Goal: Obtain resource: Download file/media

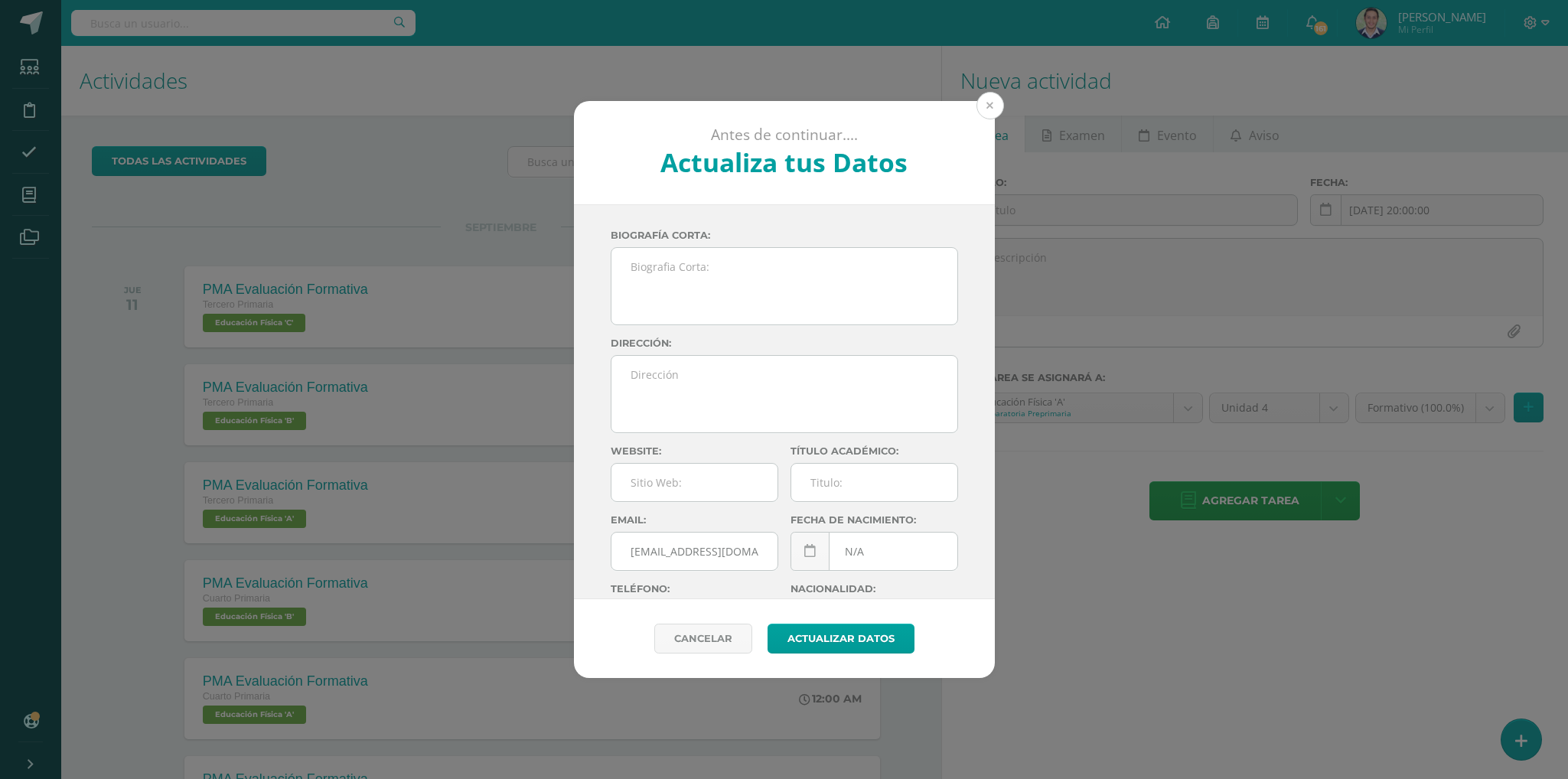
click at [985, 111] on button at bounding box center [990, 105] width 28 height 28
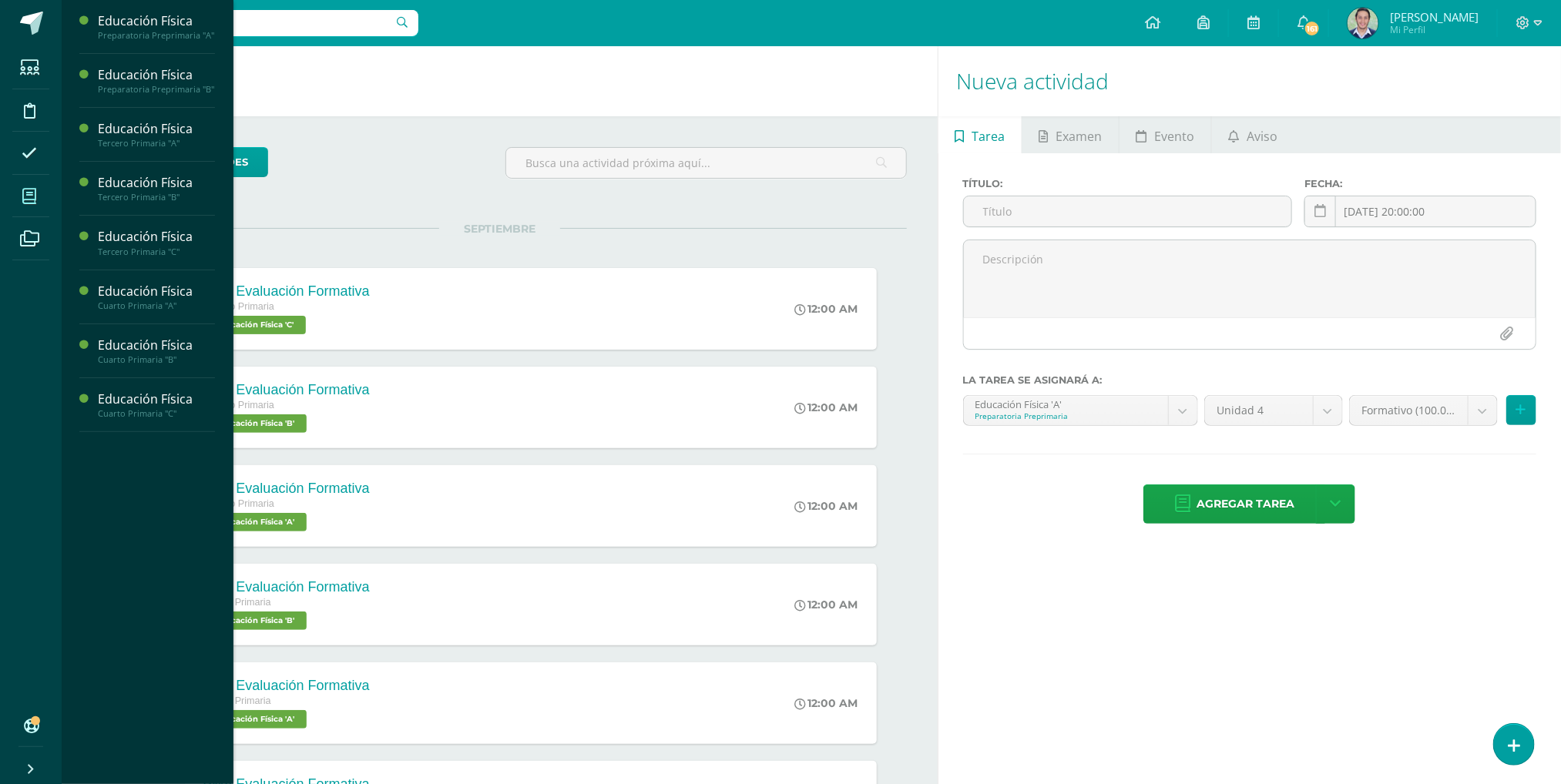
click at [23, 196] on icon at bounding box center [29, 196] width 13 height 15
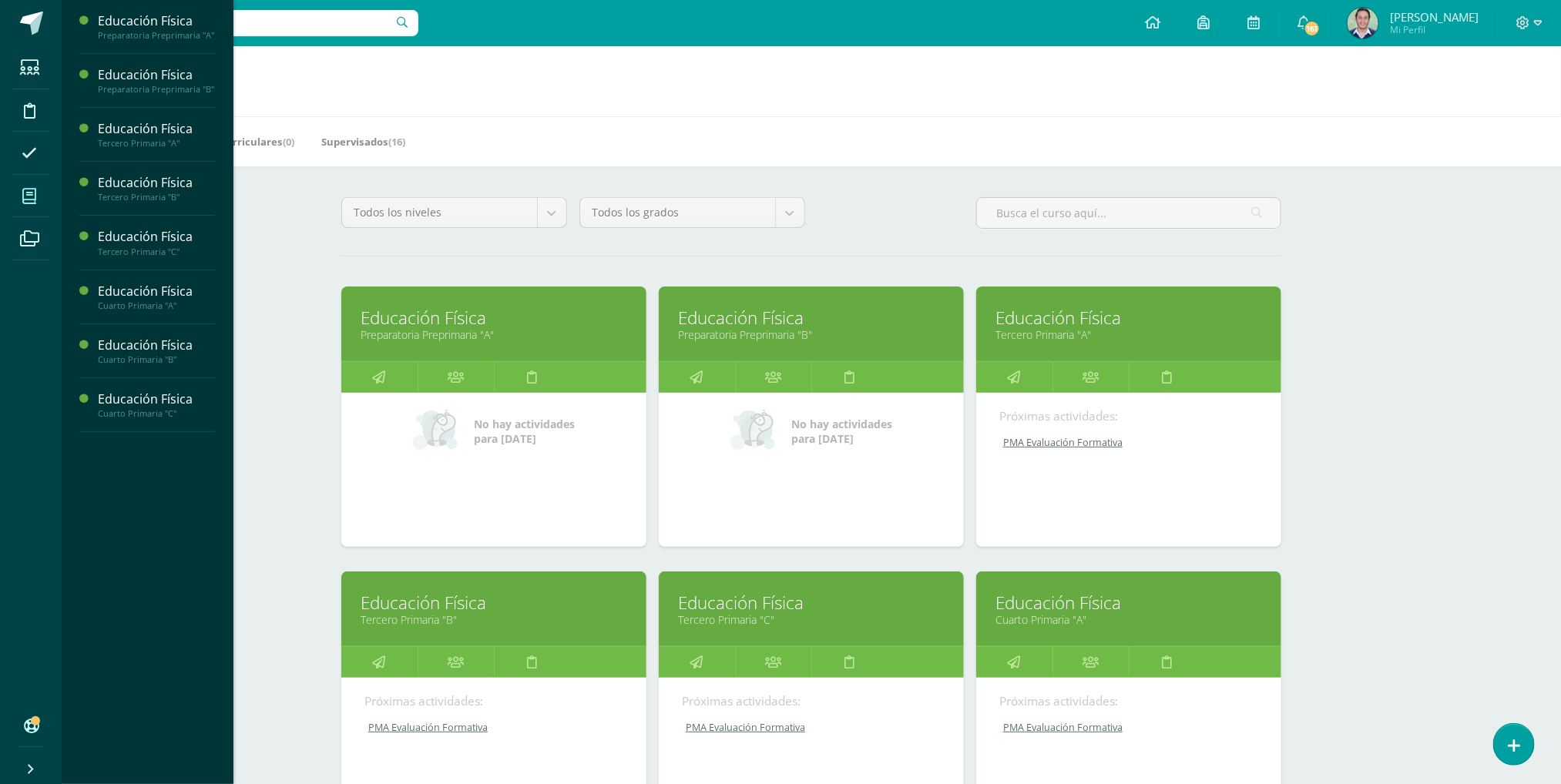
click at [1071, 321] on link "Educación Física" at bounding box center [1128, 317] width 267 height 24
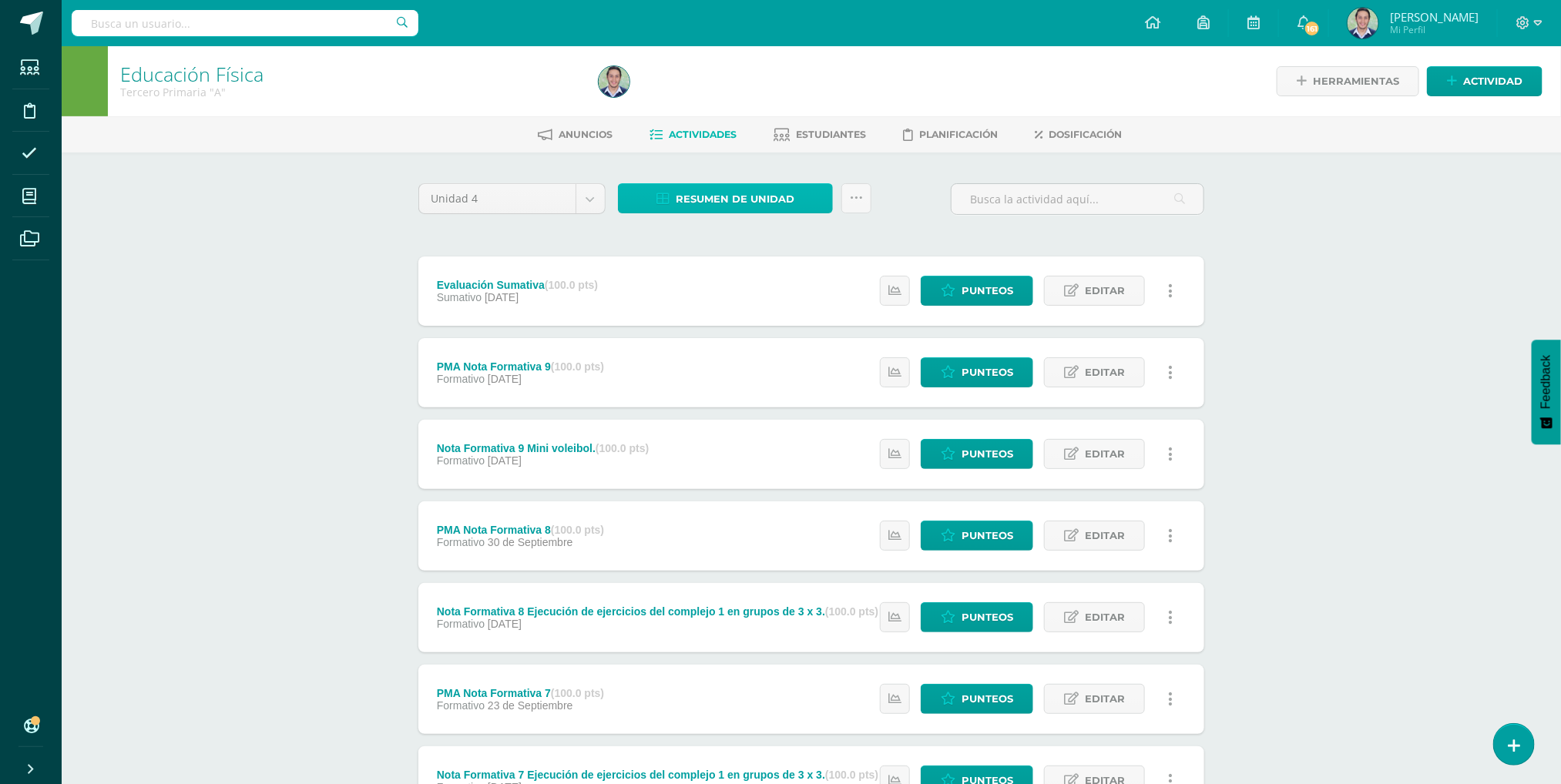
click at [734, 192] on span "Resumen de unidad" at bounding box center [735, 199] width 119 height 29
click at [709, 93] on link "Descargar como HTML" at bounding box center [725, 96] width 164 height 24
